Goal: Task Accomplishment & Management: Use online tool/utility

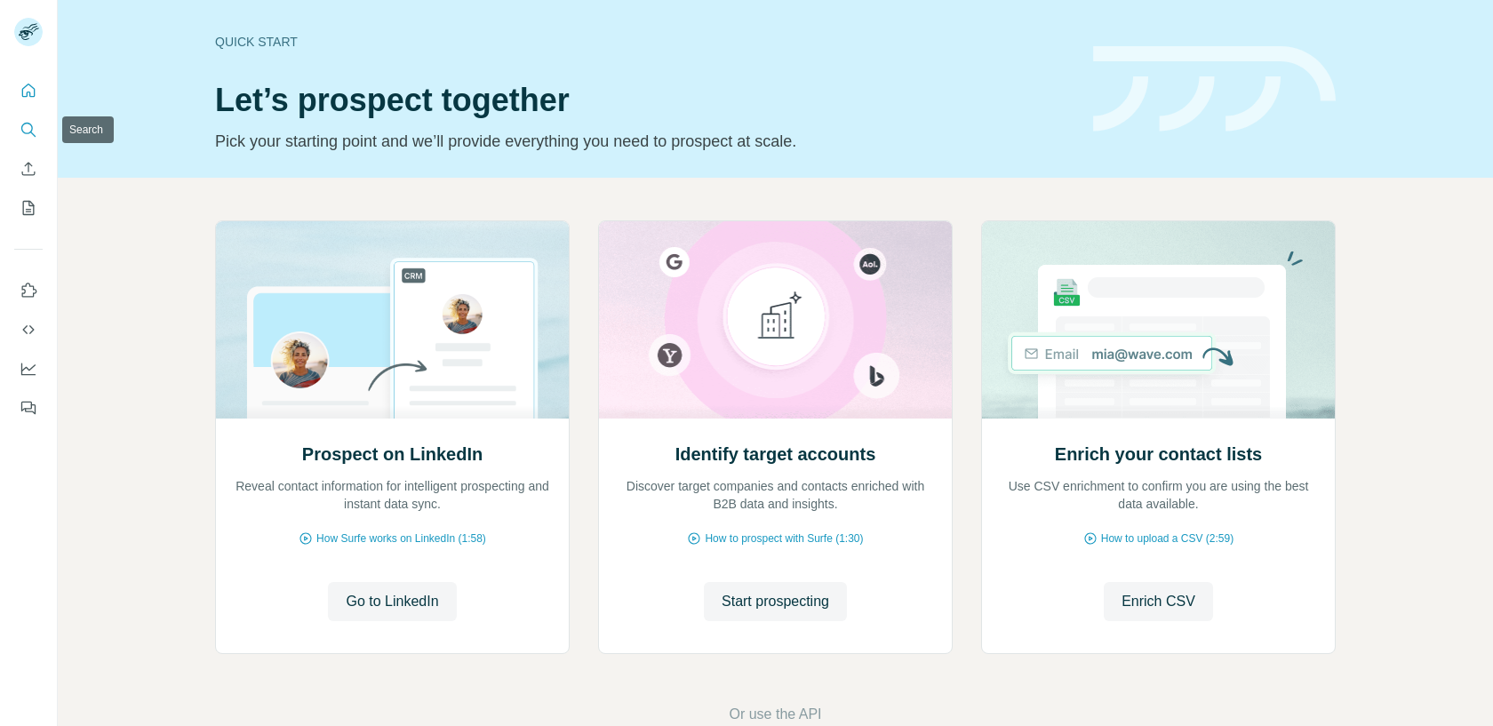
click at [33, 118] on button "Search" at bounding box center [28, 130] width 28 height 32
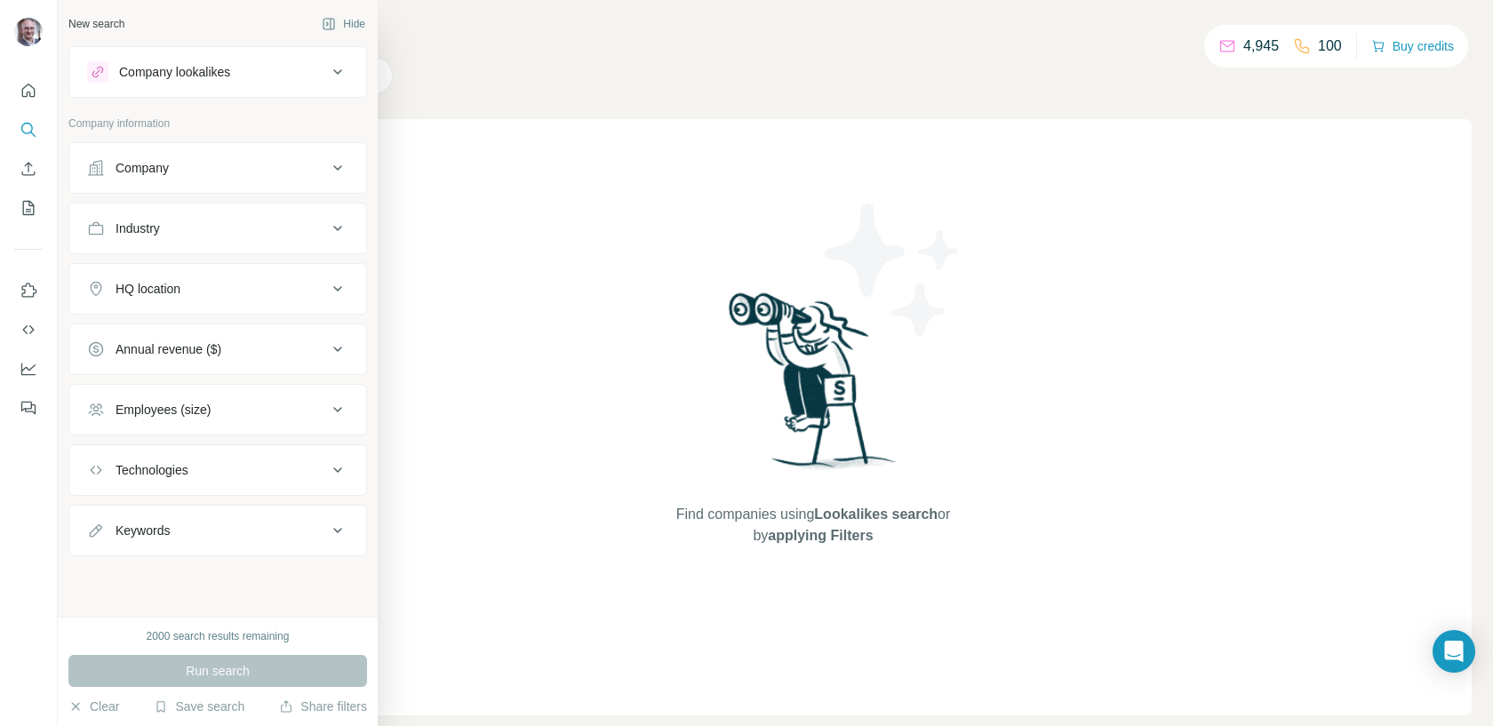
click at [300, 170] on div "Company" at bounding box center [207, 168] width 240 height 18
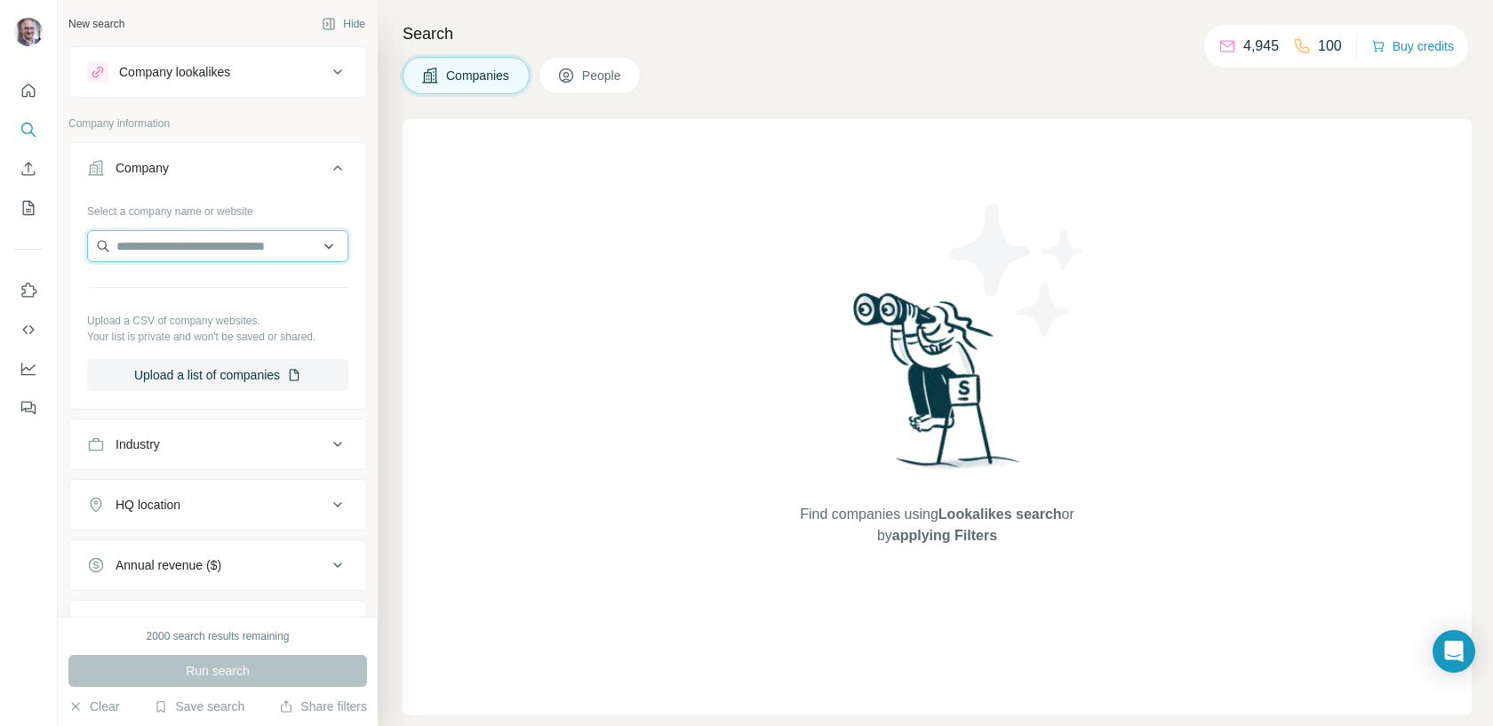
click at [274, 233] on input "text" at bounding box center [217, 246] width 261 height 32
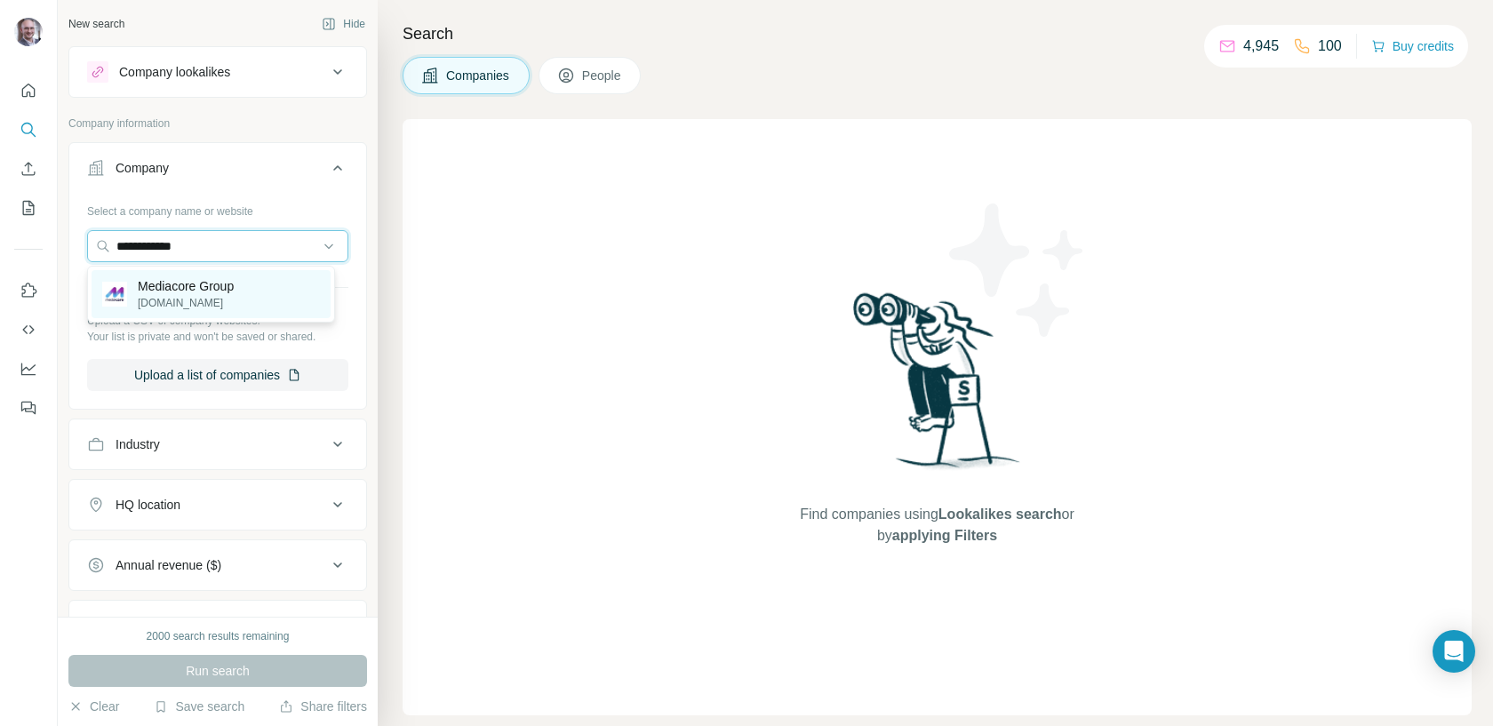
type input "**********"
click at [234, 281] on p "Mediacore Group" at bounding box center [186, 286] width 96 height 18
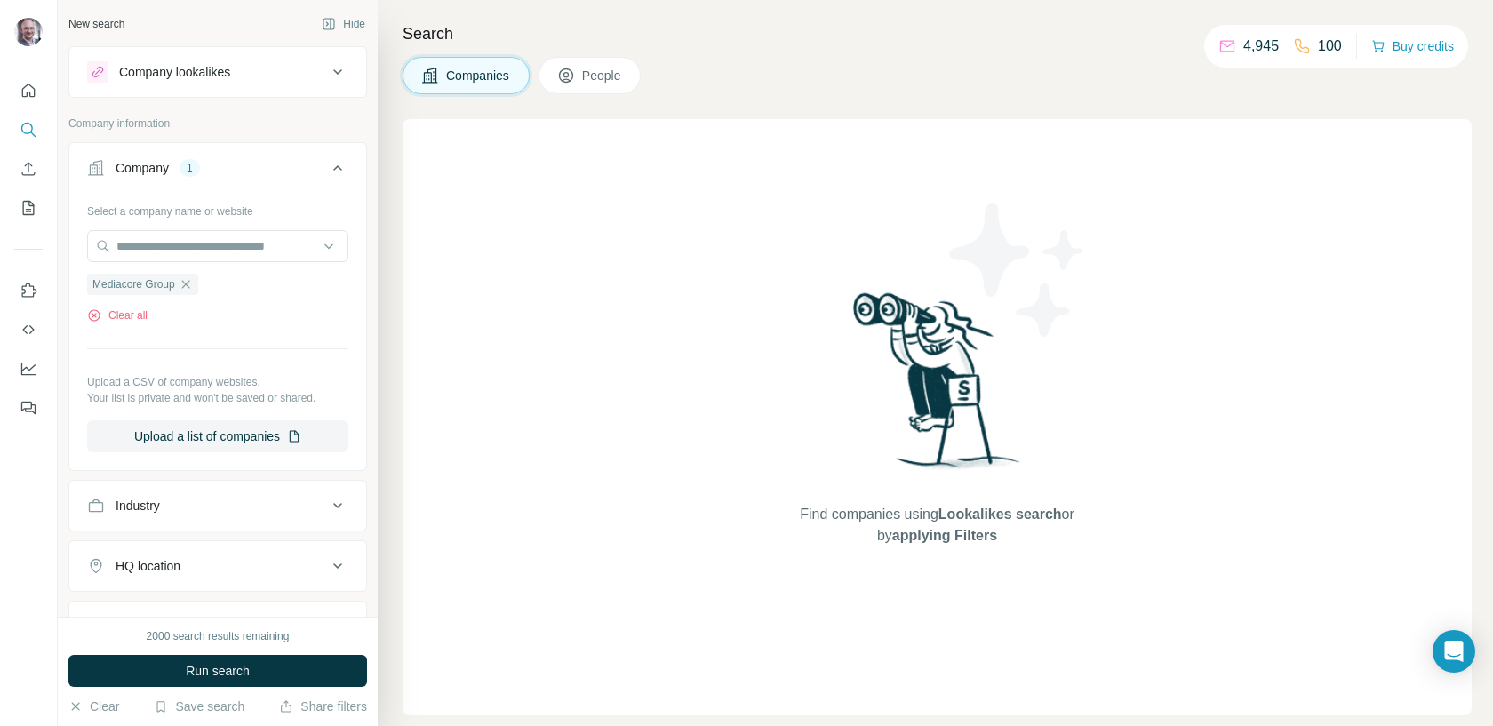
click at [613, 82] on span "People" at bounding box center [602, 76] width 41 height 18
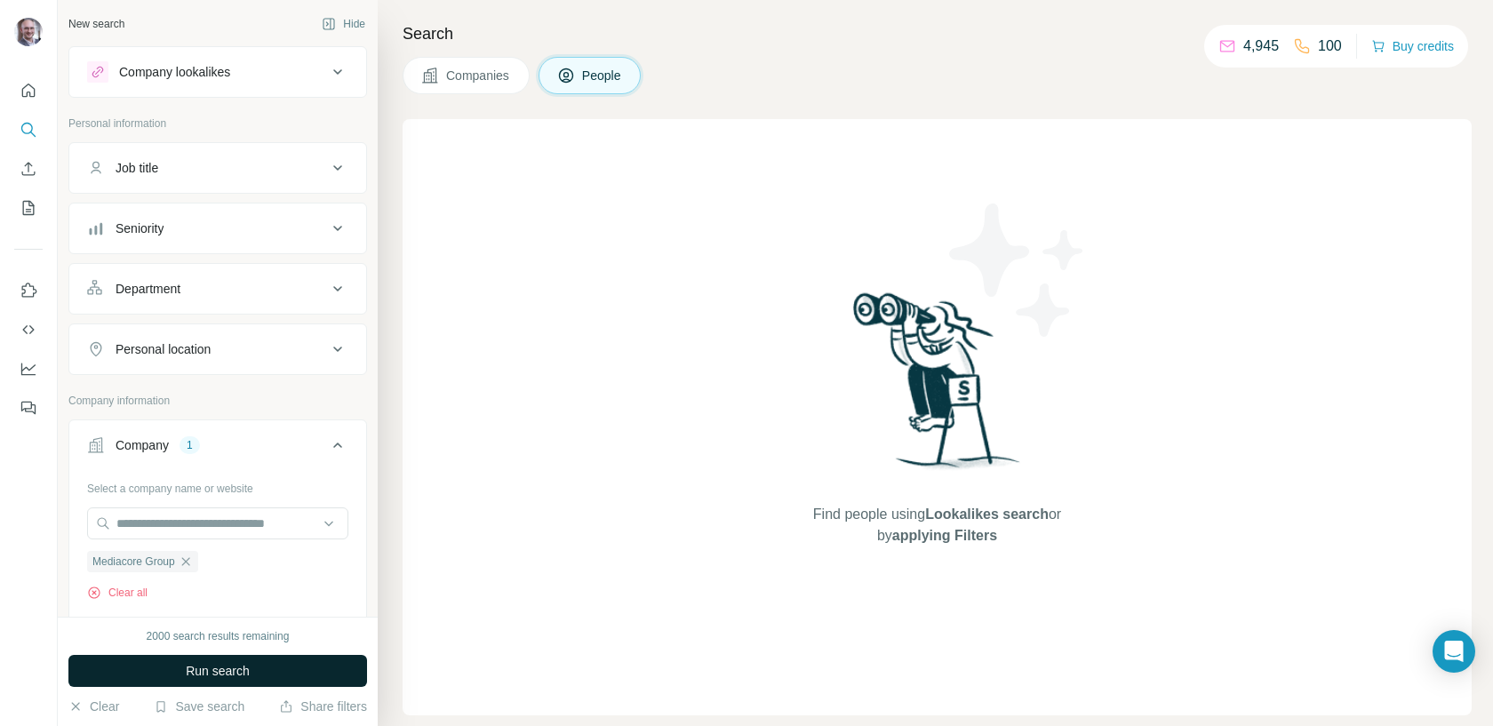
click at [293, 668] on button "Run search" at bounding box center [217, 671] width 299 height 32
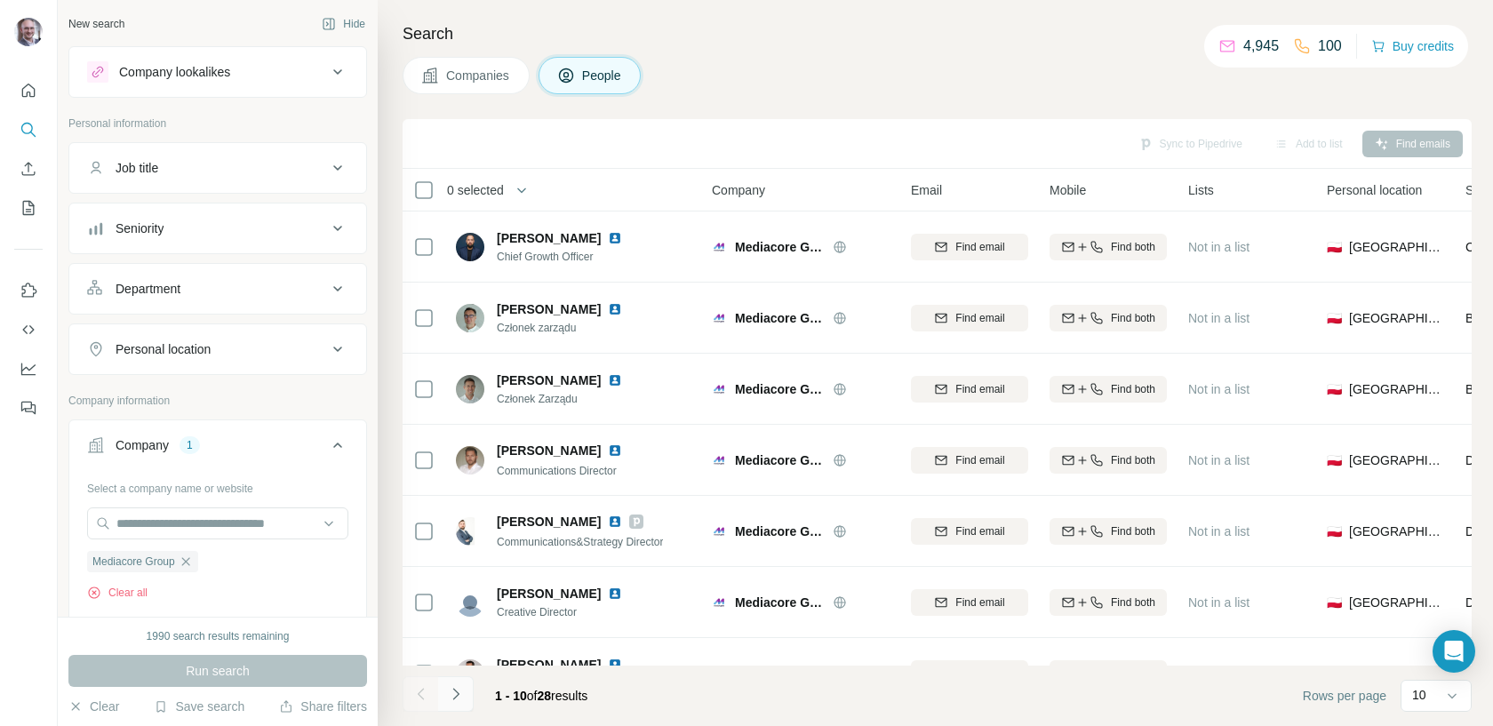
click at [467, 695] on button "Navigate to next page" at bounding box center [456, 694] width 36 height 36
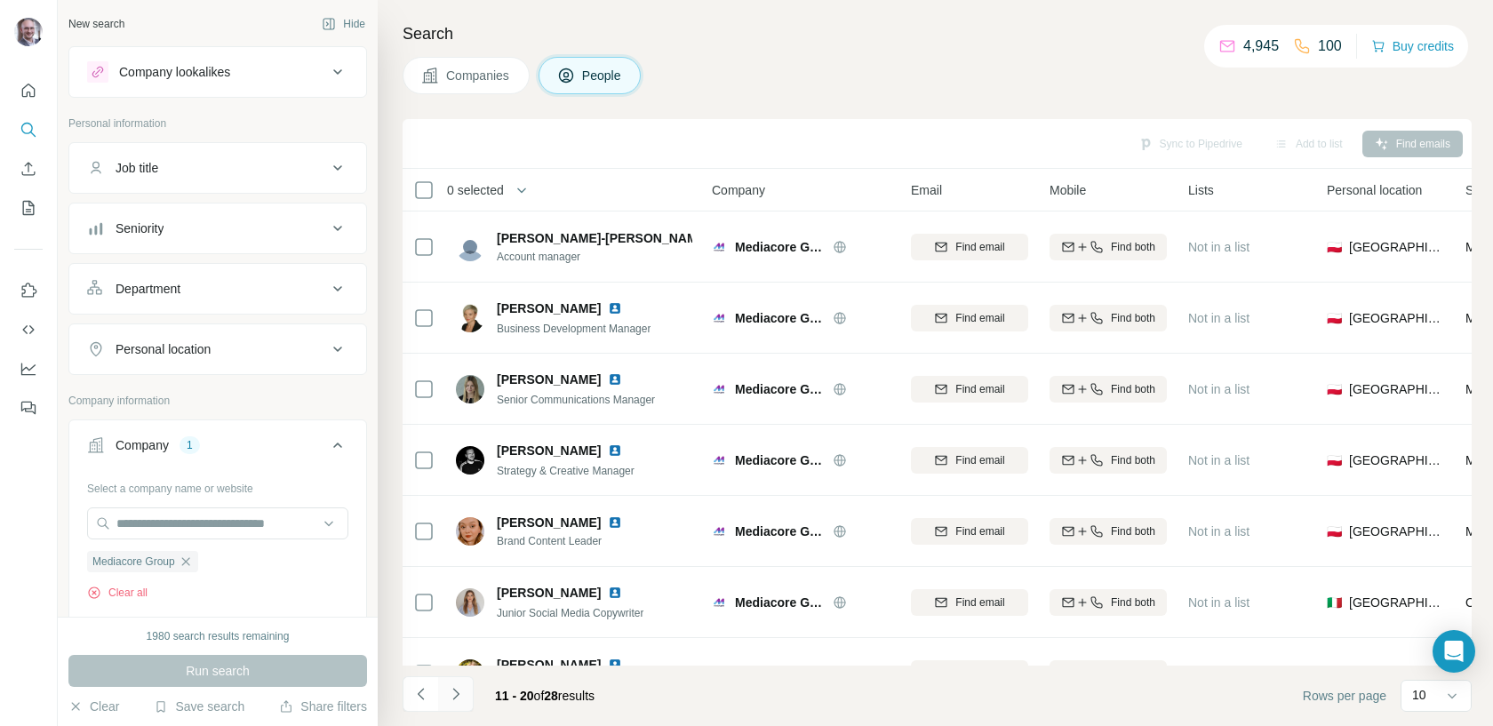
click at [467, 695] on button "Navigate to next page" at bounding box center [456, 694] width 36 height 36
